Goal: Information Seeking & Learning: Learn about a topic

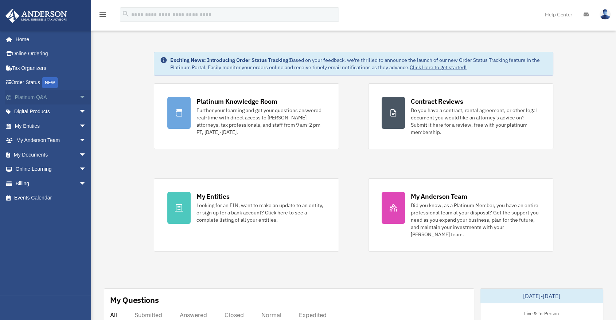
click at [79, 100] on span "arrow_drop_down" at bounding box center [86, 97] width 15 height 15
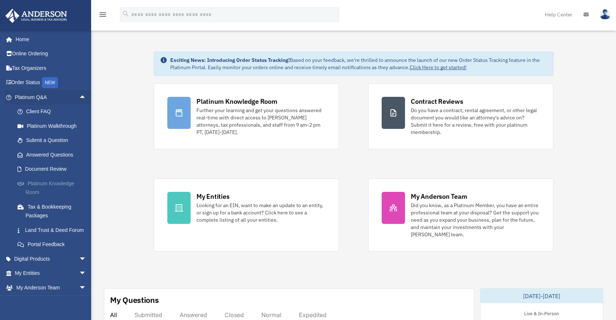
click at [54, 183] on link "Platinum Knowledge Room" at bounding box center [53, 187] width 87 height 23
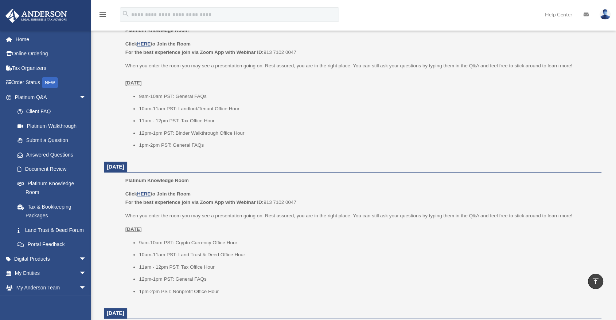
scroll to position [486, 0]
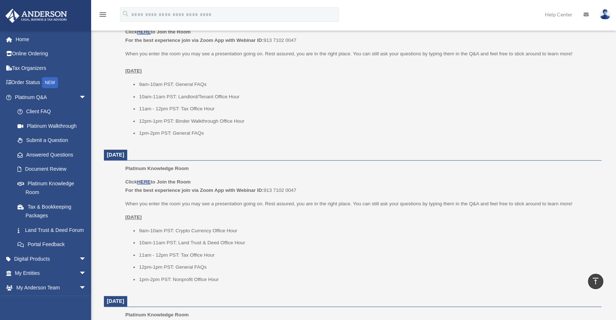
click at [200, 242] on li "10am-11am PST: Land Trust & Deed Office Hour" at bounding box center [367, 243] width 457 height 9
click at [197, 242] on li "10am-11am PST: Land Trust & Deed Office Hour" at bounding box center [367, 243] width 457 height 9
click at [193, 231] on li "9am-10am PST: Crypto Currency Office Hour" at bounding box center [367, 231] width 457 height 9
click at [194, 228] on li "9am-10am PST: Crypto Currency Office Hour" at bounding box center [367, 231] width 457 height 9
click at [194, 223] on div "Click HERE to Join the Room For the best experience join via Zoom App with Webi…" at bounding box center [360, 231] width 471 height 106
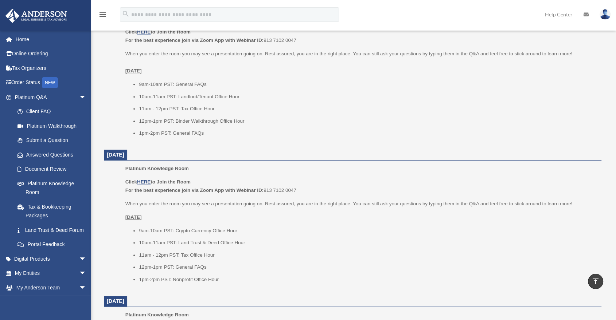
click at [191, 229] on li "9am-10am PST: Crypto Currency Office Hour" at bounding box center [367, 231] width 457 height 9
click at [224, 238] on ul "9am-10am PST: Crypto Currency Office Hour 10am-11am PST: Land Trust & Deed Offi…" at bounding box center [360, 256] width 471 height 58
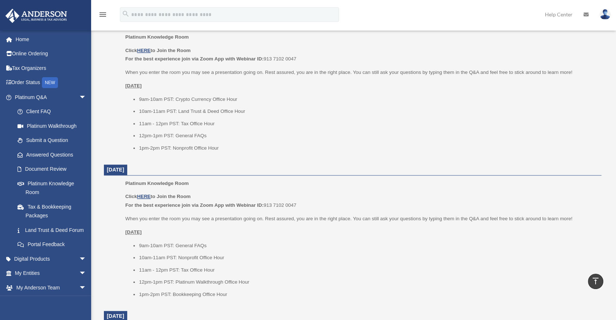
scroll to position [604, 0]
